Goal: Information Seeking & Learning: Find specific fact

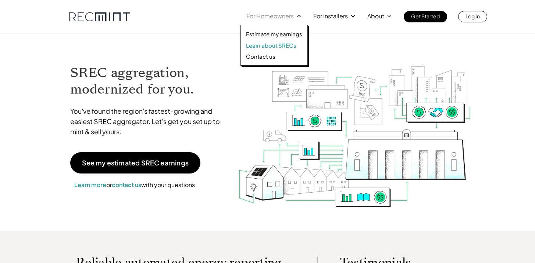
click at [285, 44] on p "Learn about SRECs" at bounding box center [271, 45] width 50 height 7
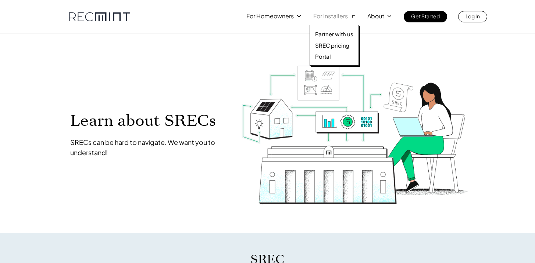
click at [342, 16] on p "For Installers" at bounding box center [330, 16] width 35 height 10
click at [343, 45] on p "SREC pricing" at bounding box center [332, 45] width 34 height 7
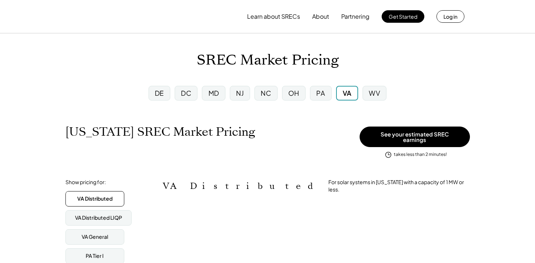
scroll to position [367404, 367404]
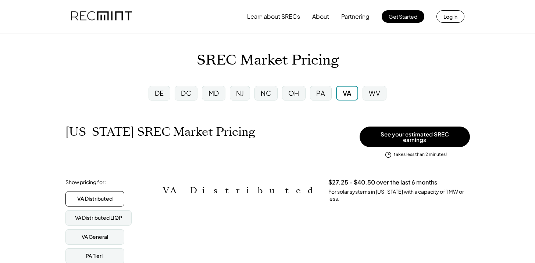
click at [208, 91] on div "MD" at bounding box center [213, 93] width 11 height 9
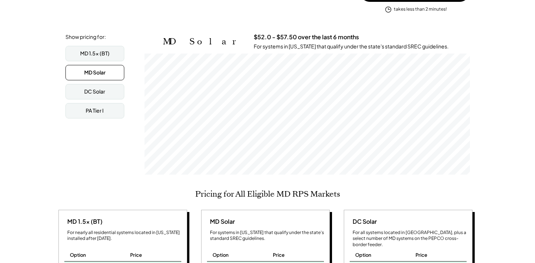
scroll to position [153, 0]
